Goal: Use online tool/utility

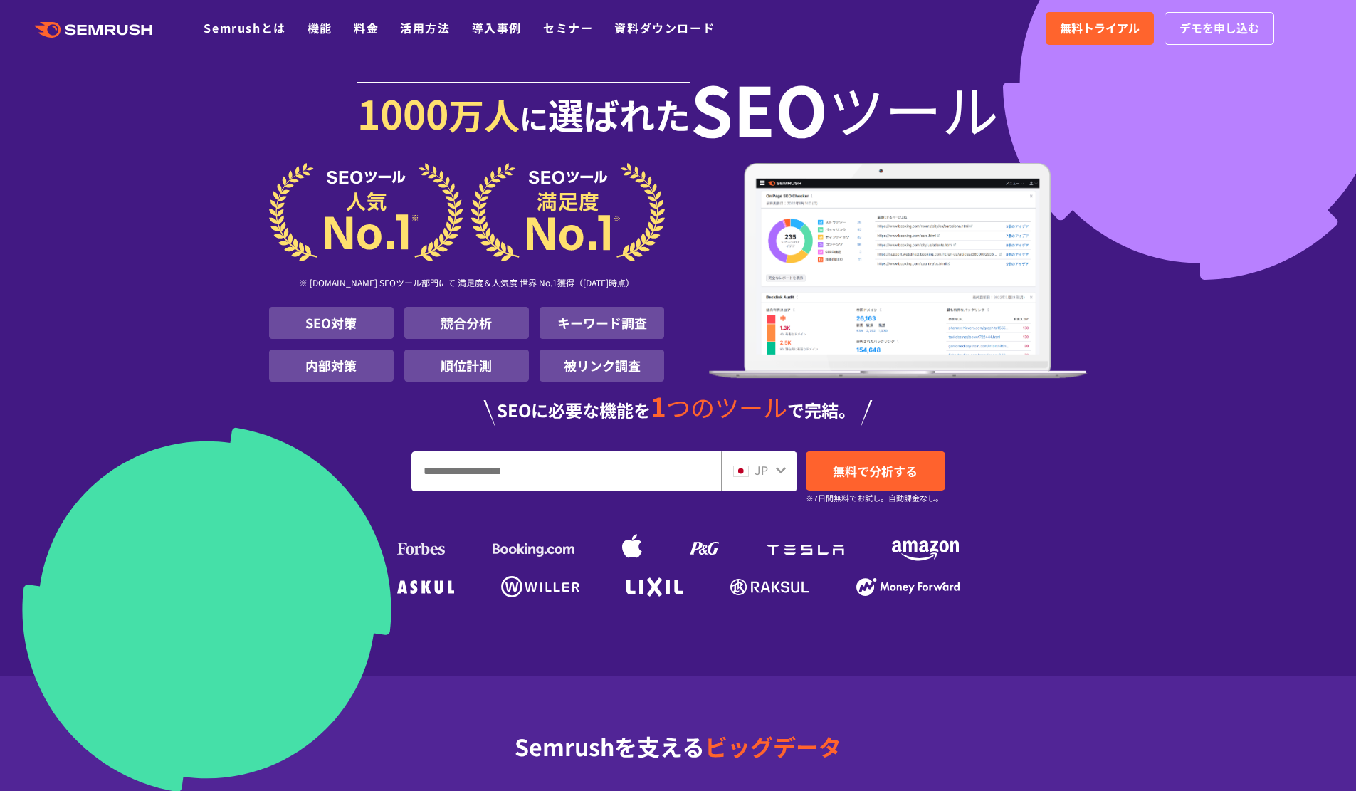
click at [660, 470] on input "URL、キーワードを入力してください" at bounding box center [566, 471] width 308 height 38
type input "***"
click at [845, 486] on link "無料で分析する" at bounding box center [875, 470] width 139 height 39
